Goal: Task Accomplishment & Management: Manage account settings

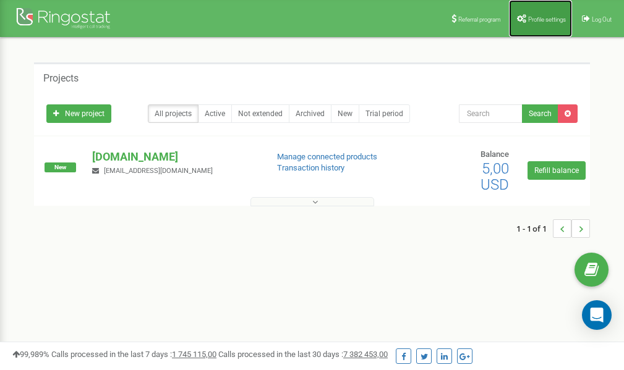
click at [543, 13] on link "Profile settings" at bounding box center [540, 18] width 63 height 37
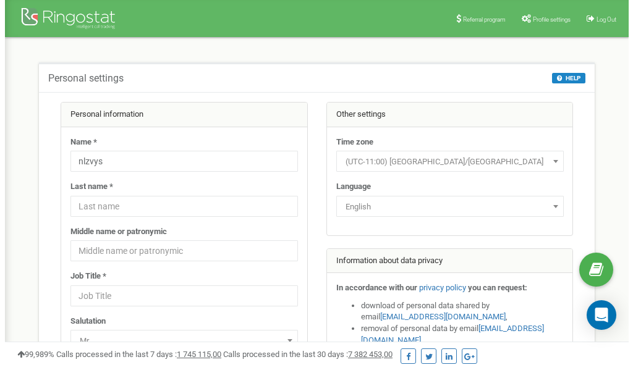
scroll to position [62, 0]
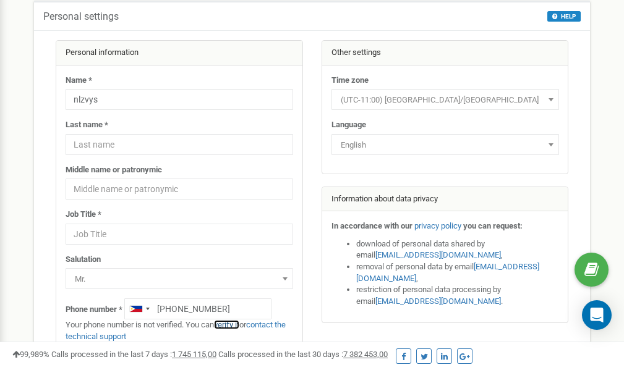
click at [232, 325] on link "verify it" at bounding box center [226, 324] width 25 height 9
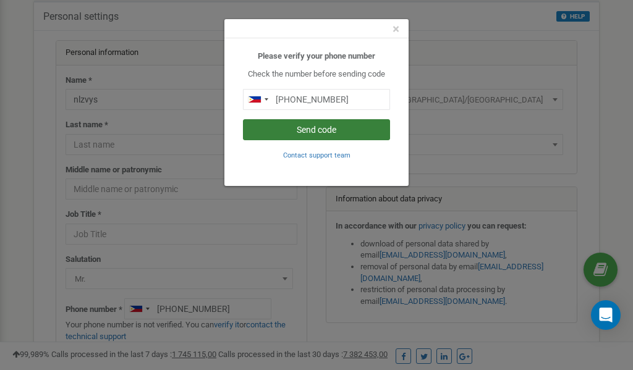
click at [307, 127] on button "Send code" at bounding box center [316, 129] width 147 height 21
